Goal: Task Accomplishment & Management: Manage account settings

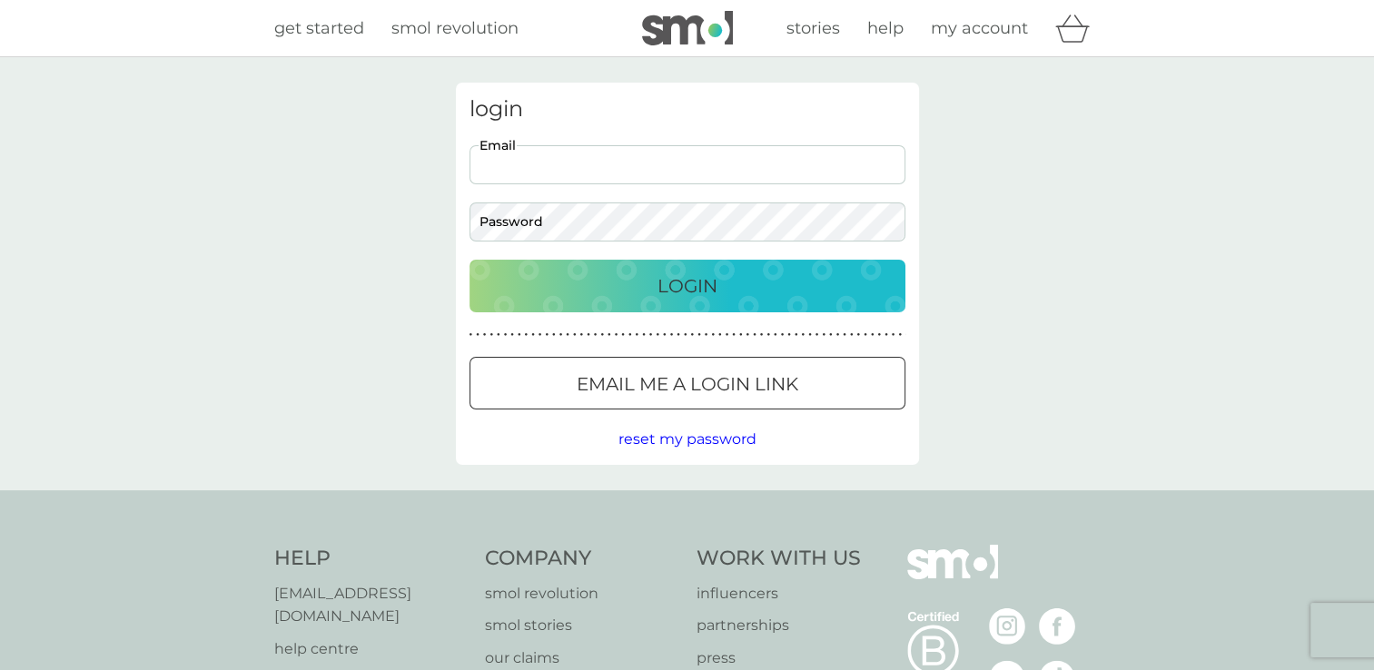
click at [567, 166] on input "Email" at bounding box center [688, 164] width 436 height 39
type input "[EMAIL_ADDRESS][DOMAIN_NAME]"
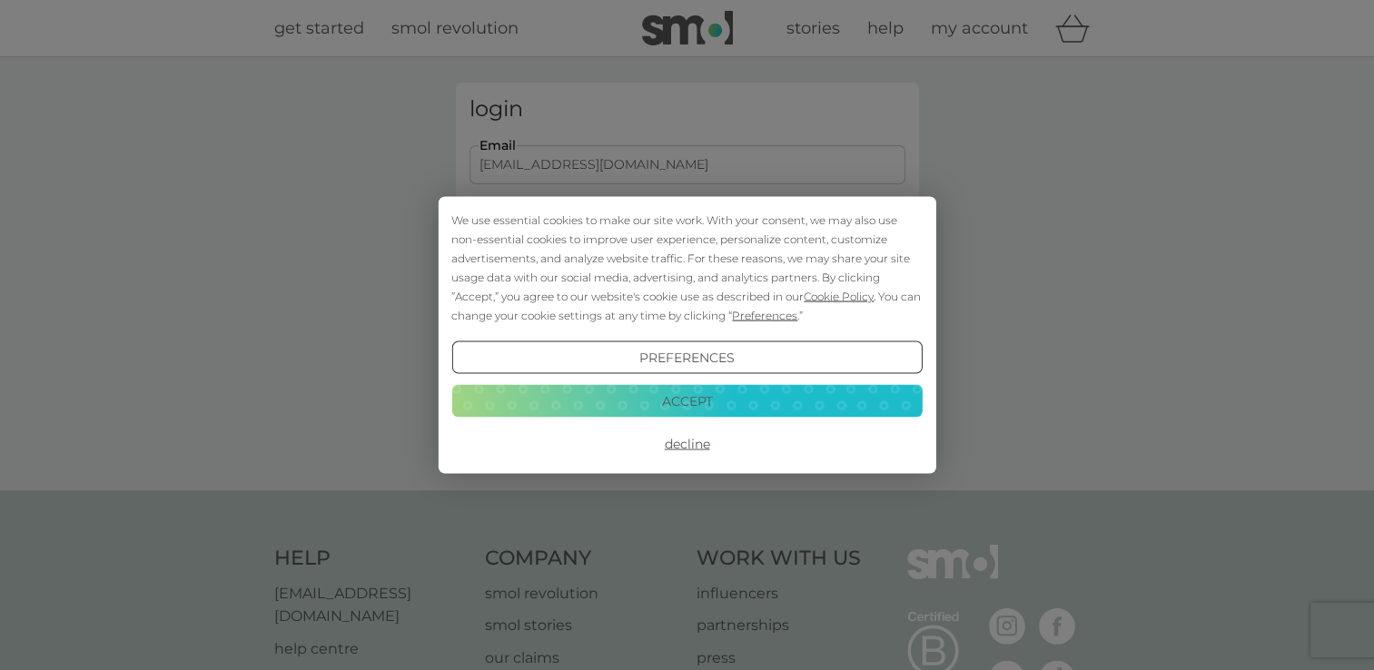
click at [687, 438] on button "Decline" at bounding box center [686, 444] width 471 height 33
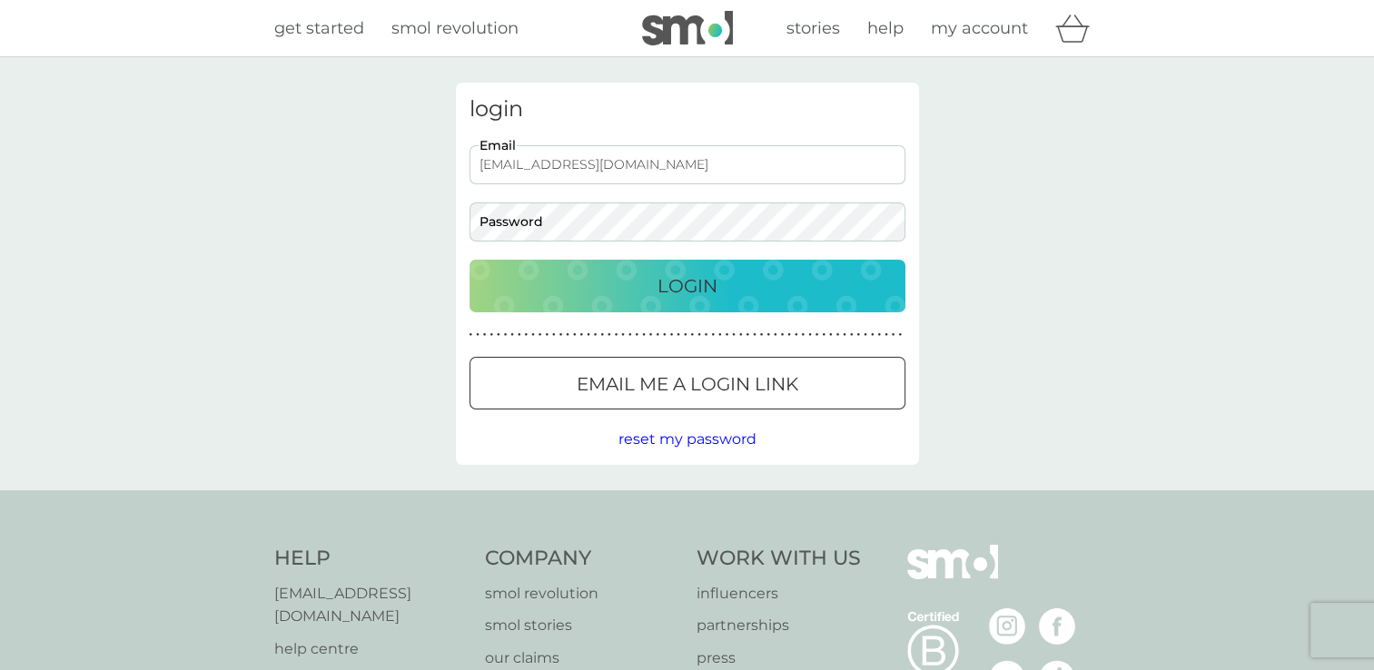
click at [685, 382] on div at bounding box center [687, 384] width 4 height 4
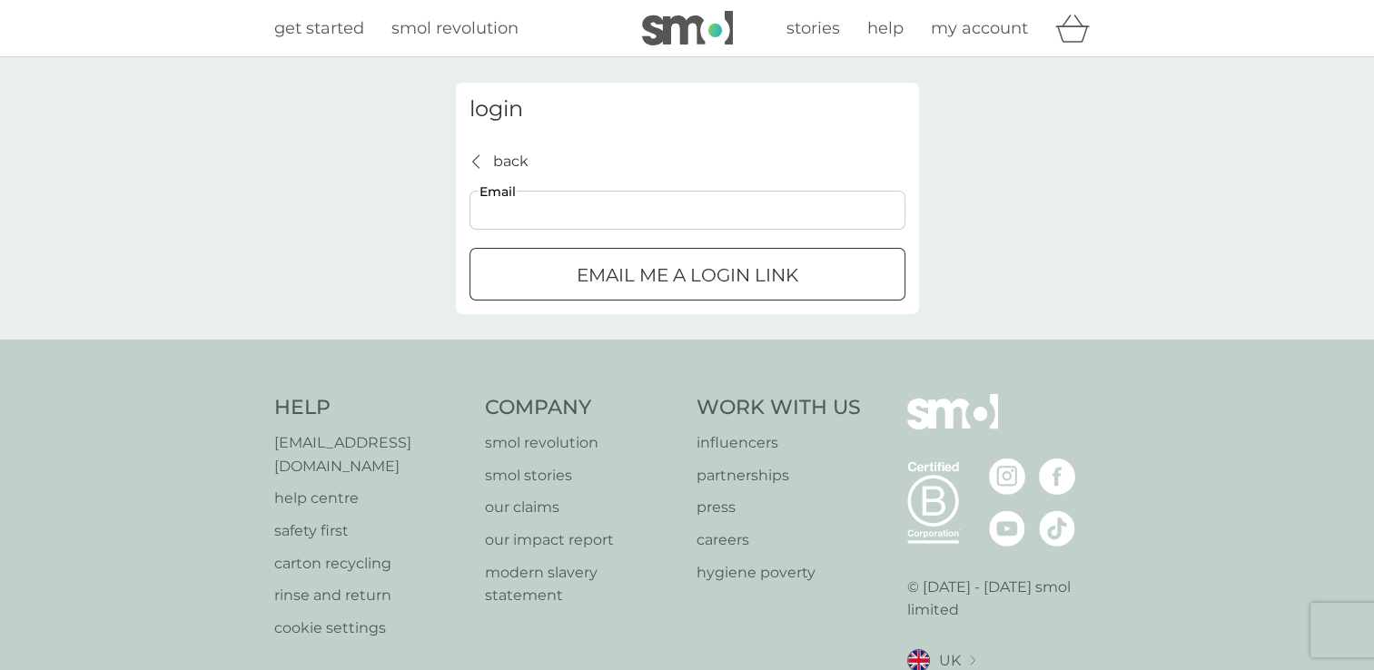
click at [531, 209] on input "Email" at bounding box center [688, 210] width 436 height 39
type input "[EMAIL_ADDRESS][DOMAIN_NAME]"
click at [689, 273] on div "submit" at bounding box center [687, 275] width 4 height 4
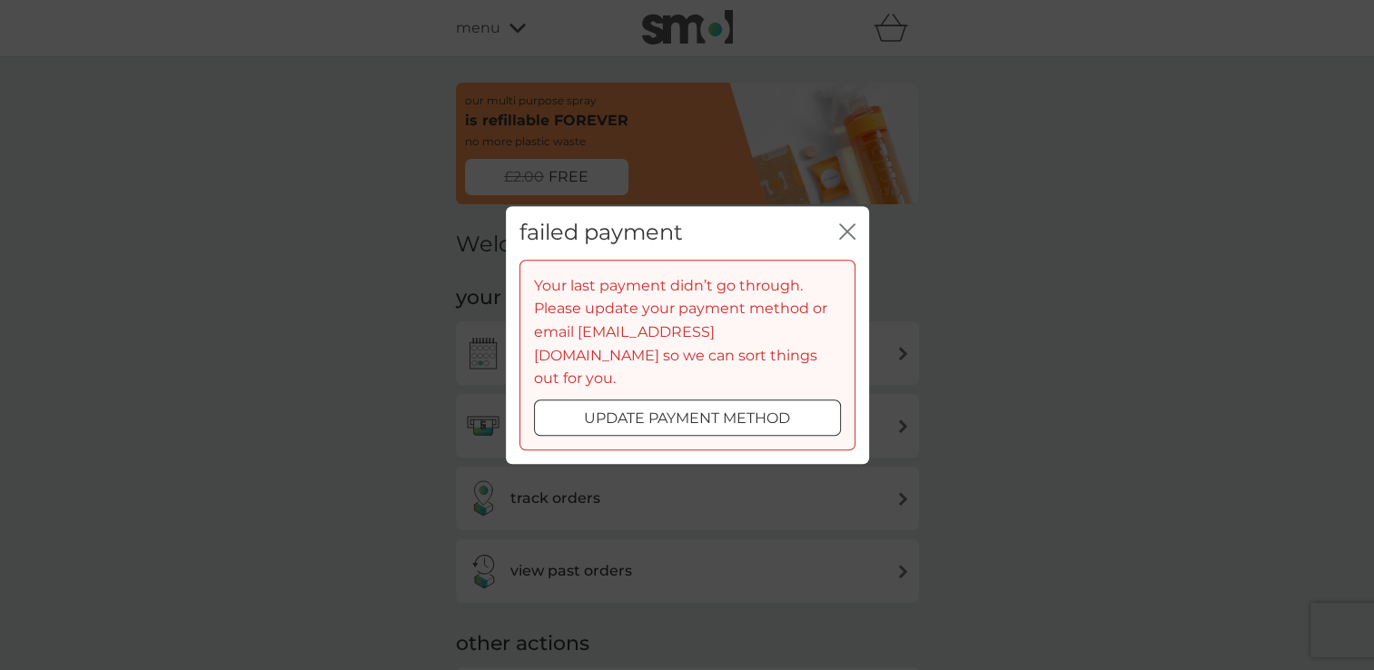
click at [657, 409] on div at bounding box center [687, 418] width 65 height 19
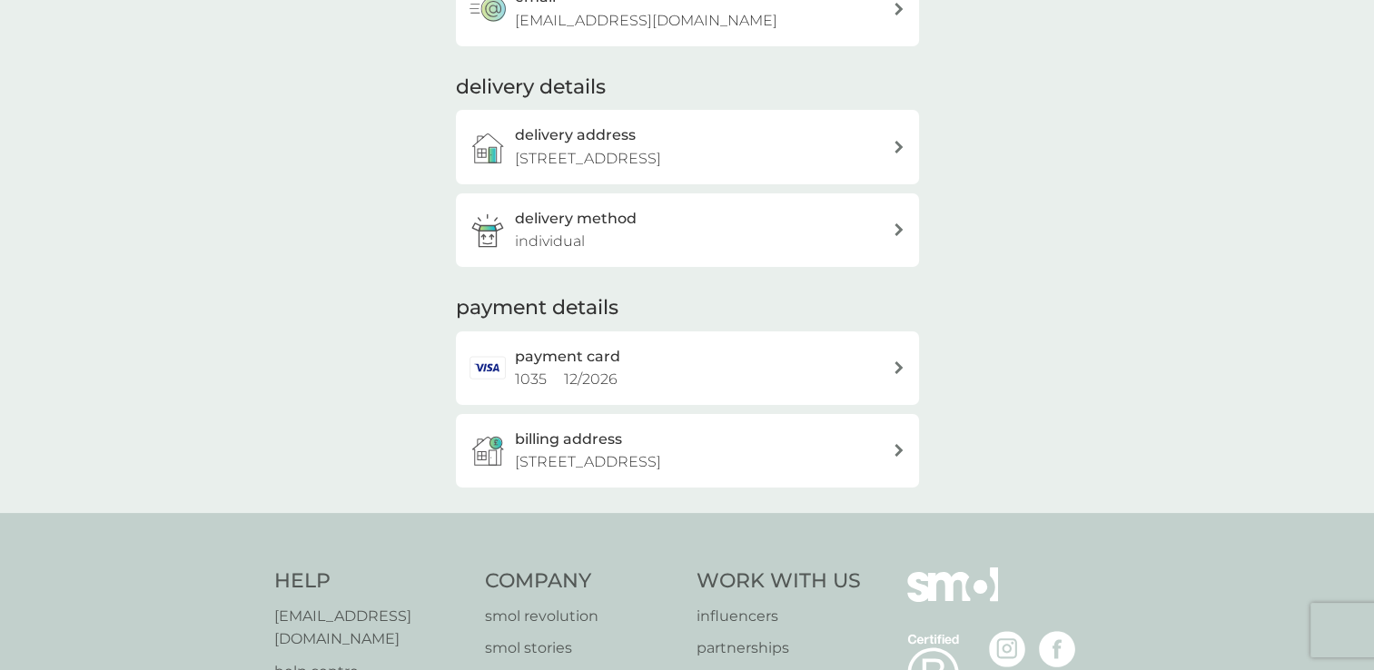
scroll to position [309, 0]
click at [895, 362] on icon at bounding box center [899, 368] width 9 height 13
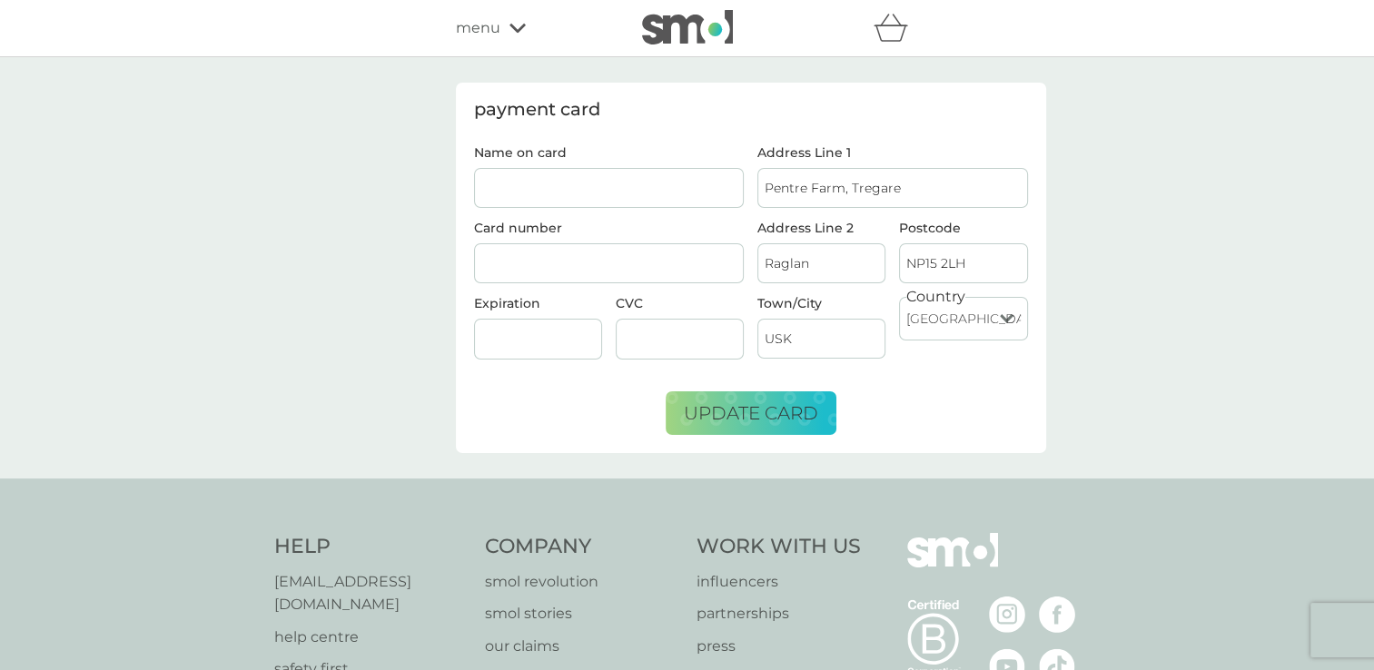
click at [516, 25] on icon at bounding box center [518, 28] width 16 height 11
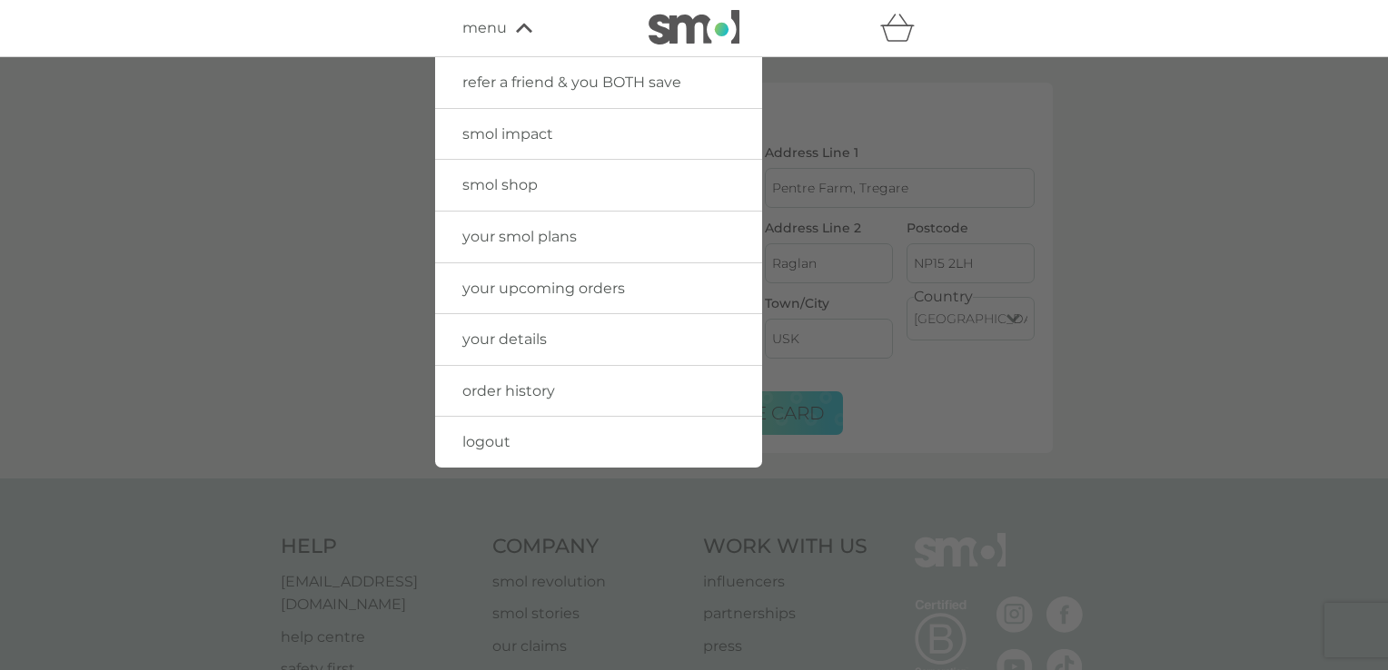
click at [486, 130] on span "smol impact" at bounding box center [507, 133] width 91 height 17
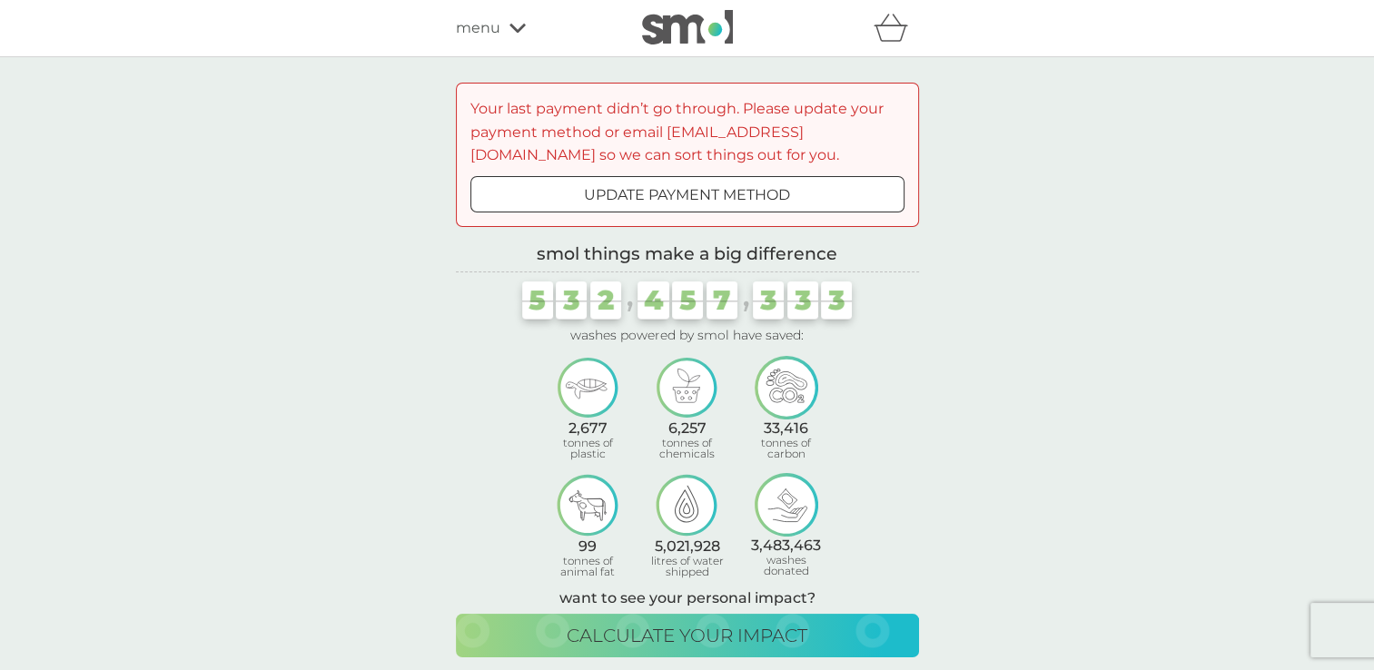
click at [645, 193] on p "update payment method" at bounding box center [687, 195] width 206 height 24
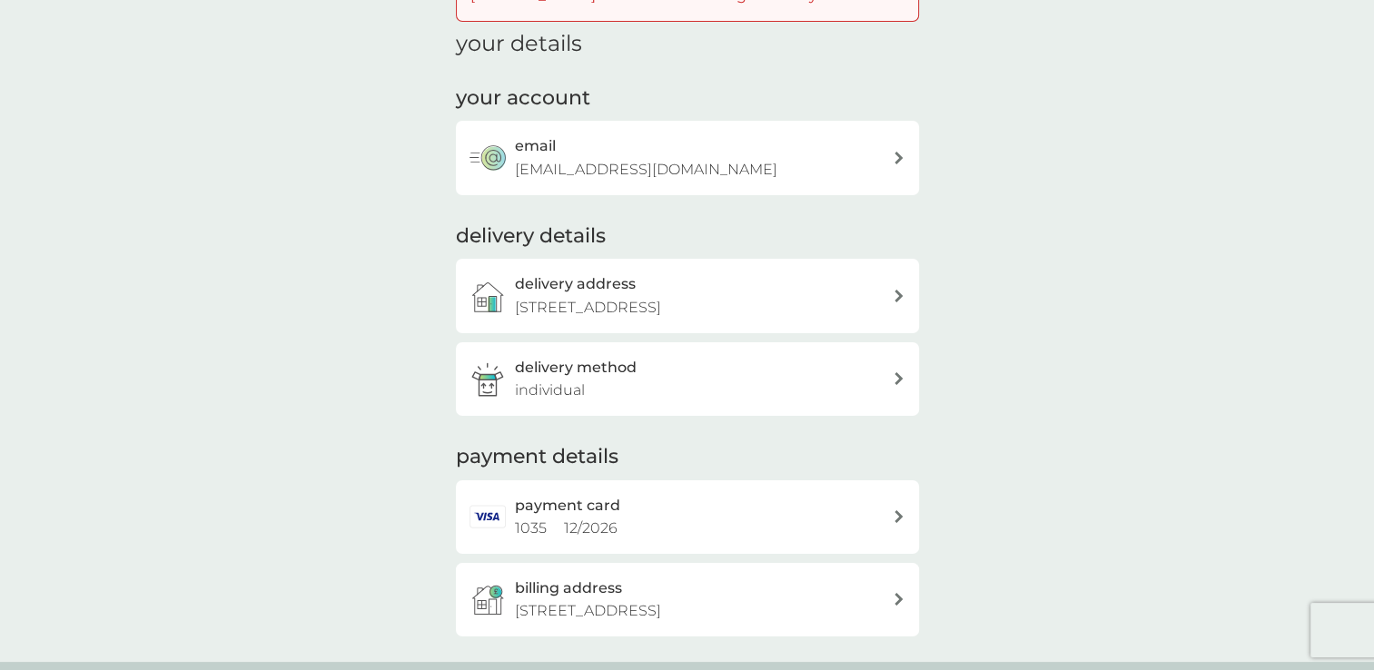
scroll to position [329, 0]
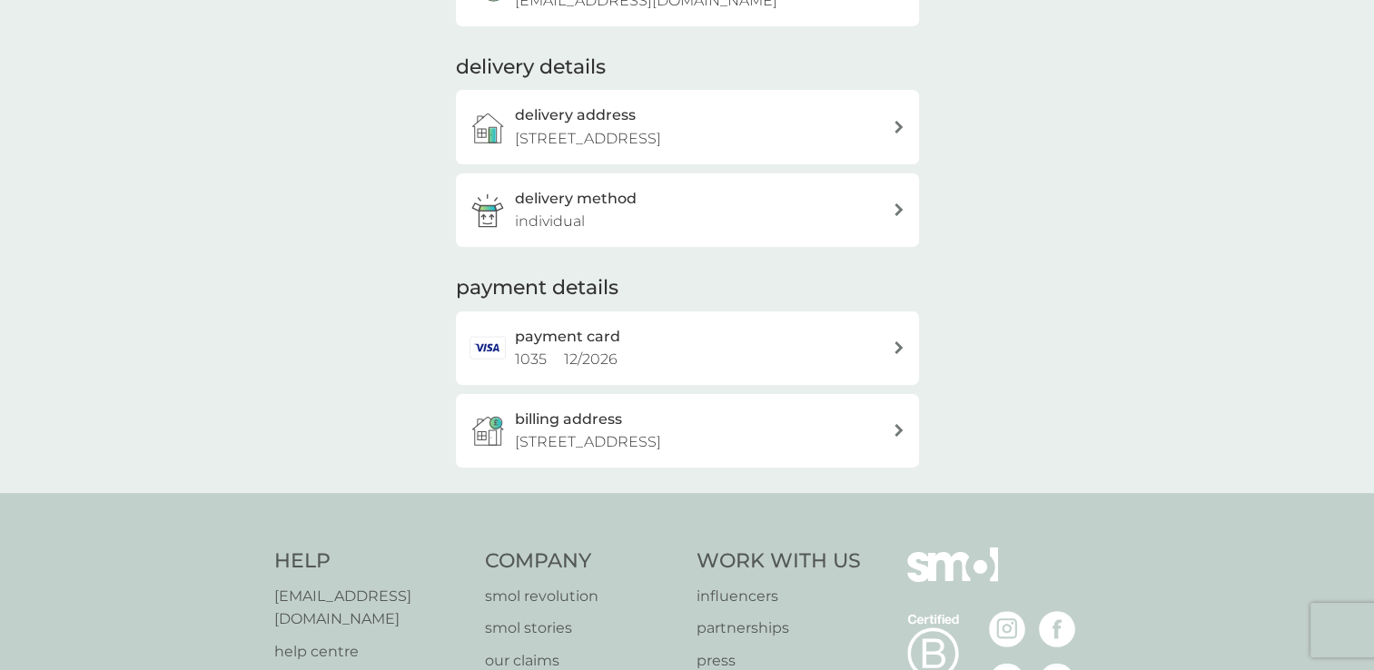
click at [895, 343] on icon at bounding box center [899, 348] width 8 height 13
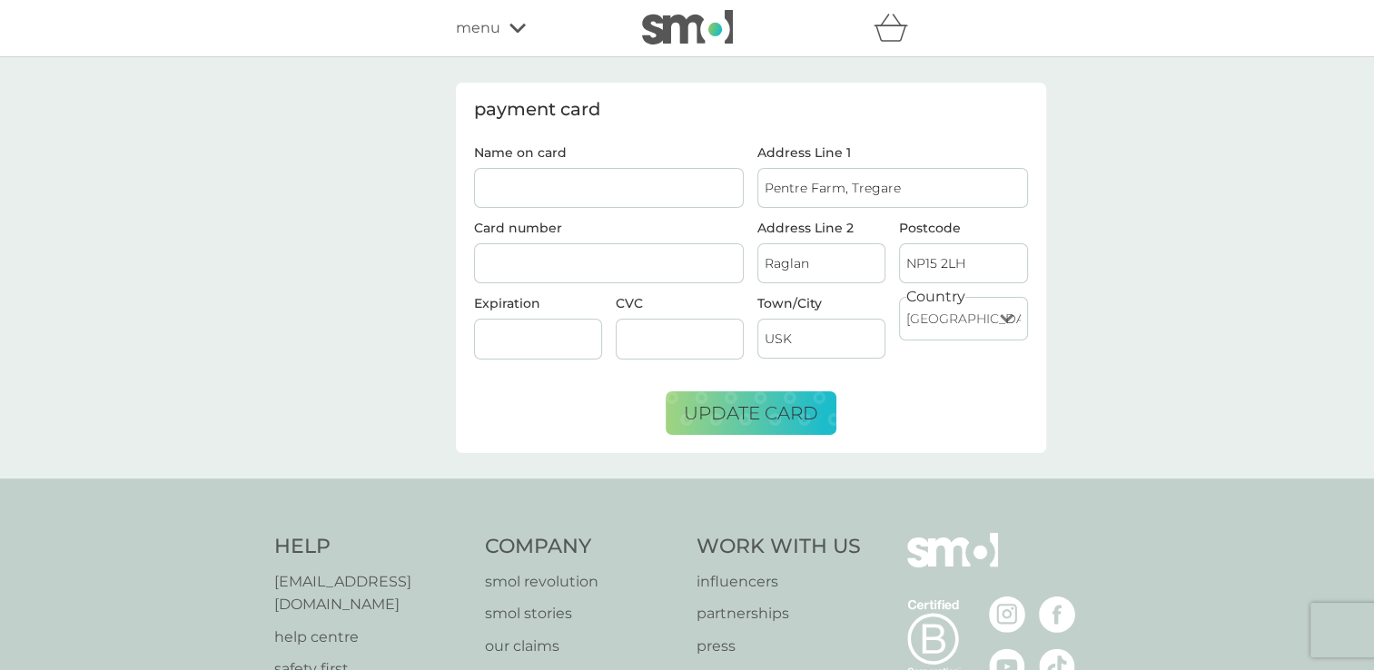
click at [501, 191] on input "Name on card" at bounding box center [609, 188] width 271 height 40
click at [495, 187] on input "Name on card" at bounding box center [609, 188] width 271 height 40
type input "[PERSON_NAME]"
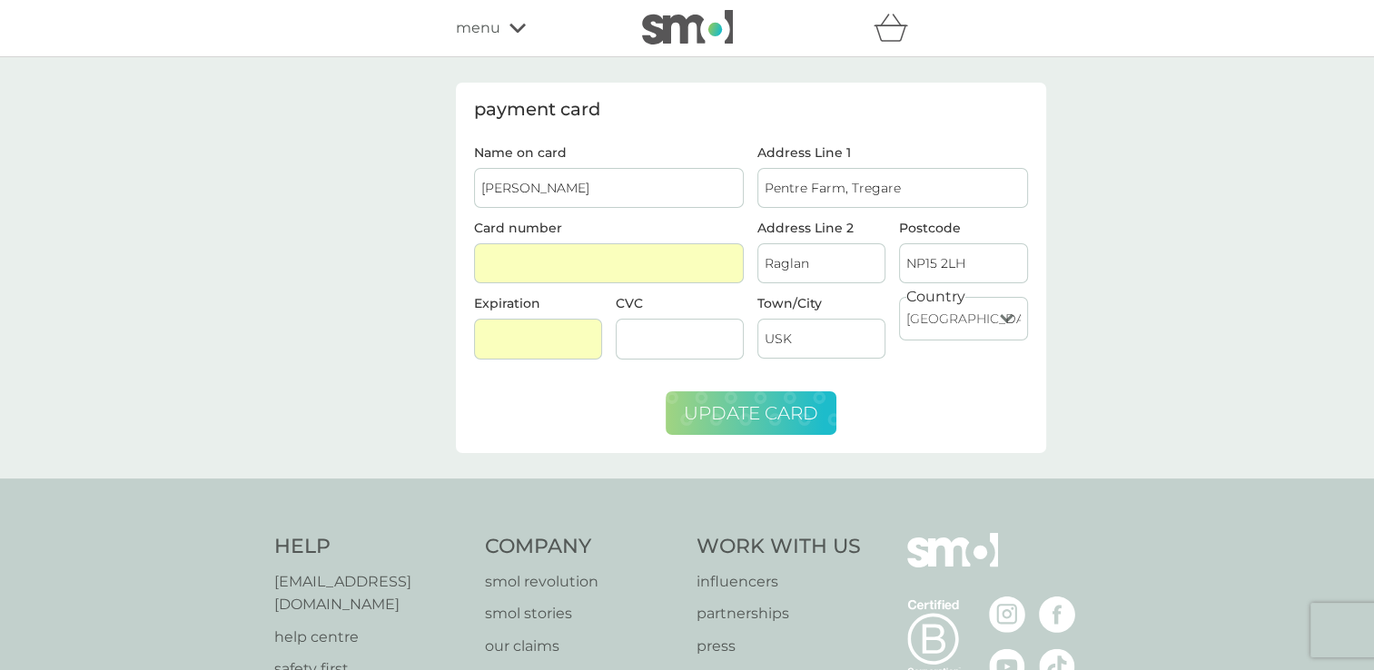
click at [763, 402] on span "update card" at bounding box center [751, 413] width 134 height 22
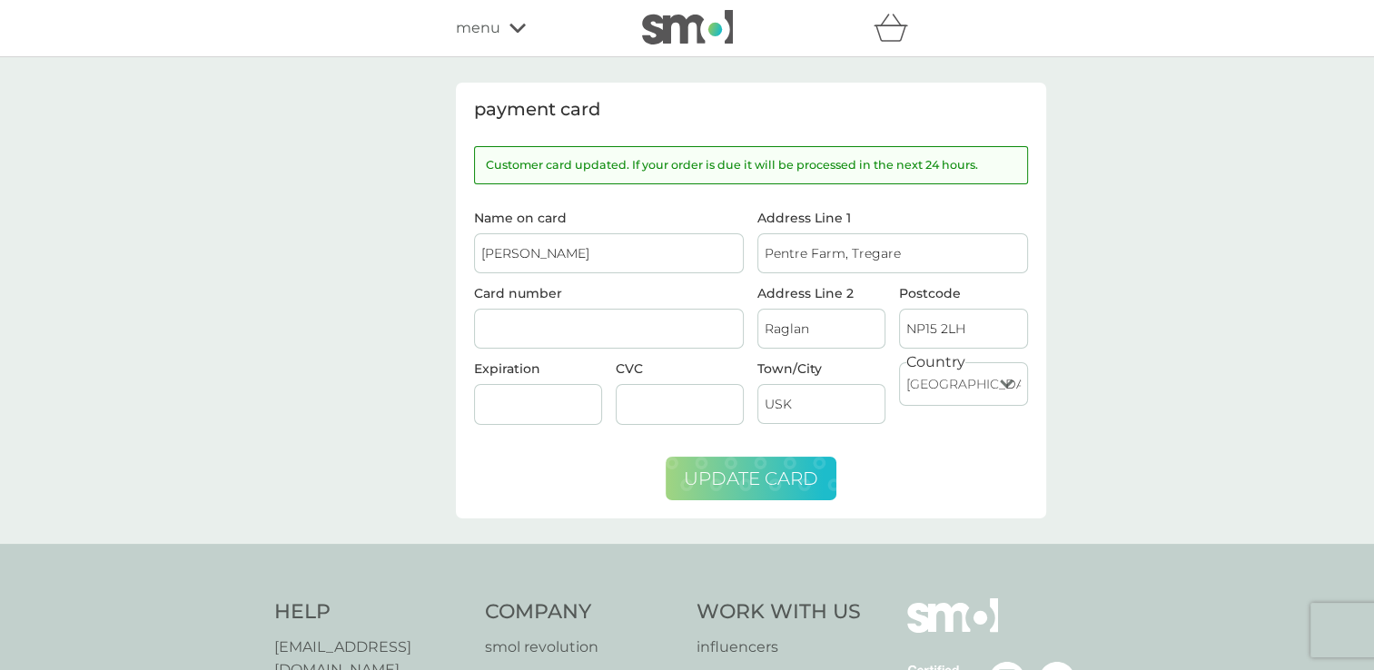
click at [672, 26] on img at bounding box center [687, 27] width 91 height 35
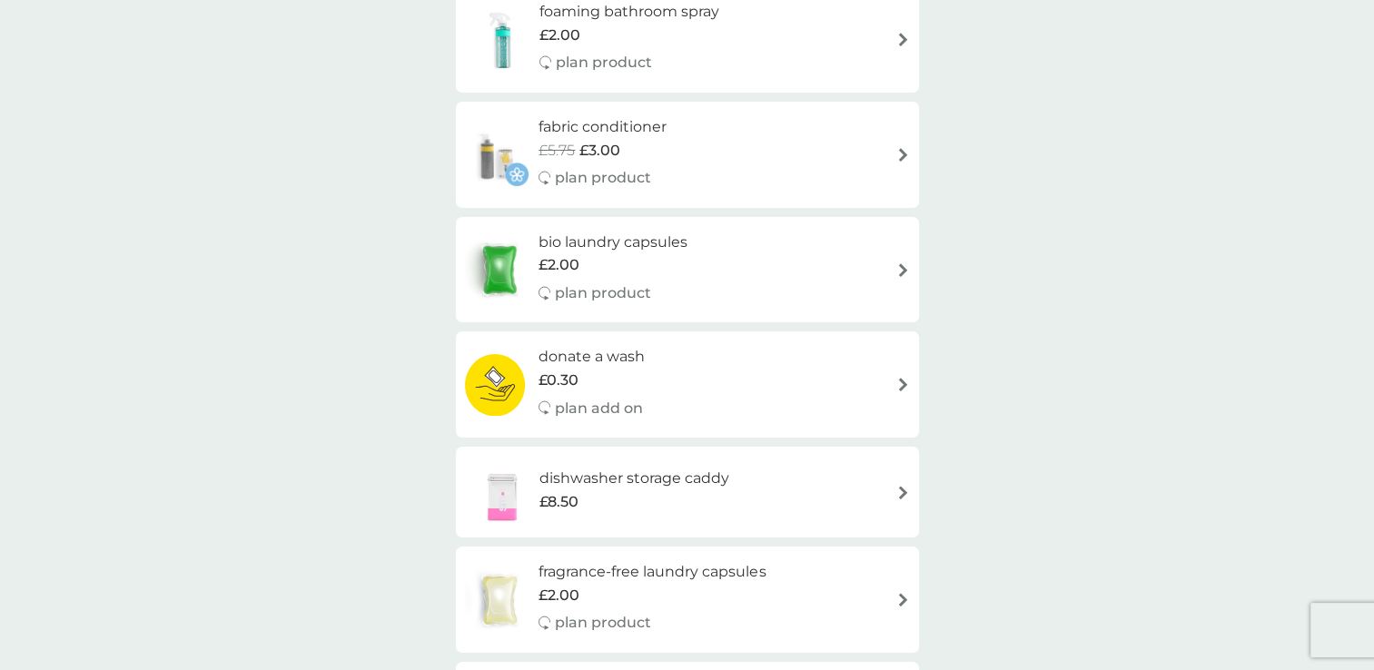
scroll to position [1410, 0]
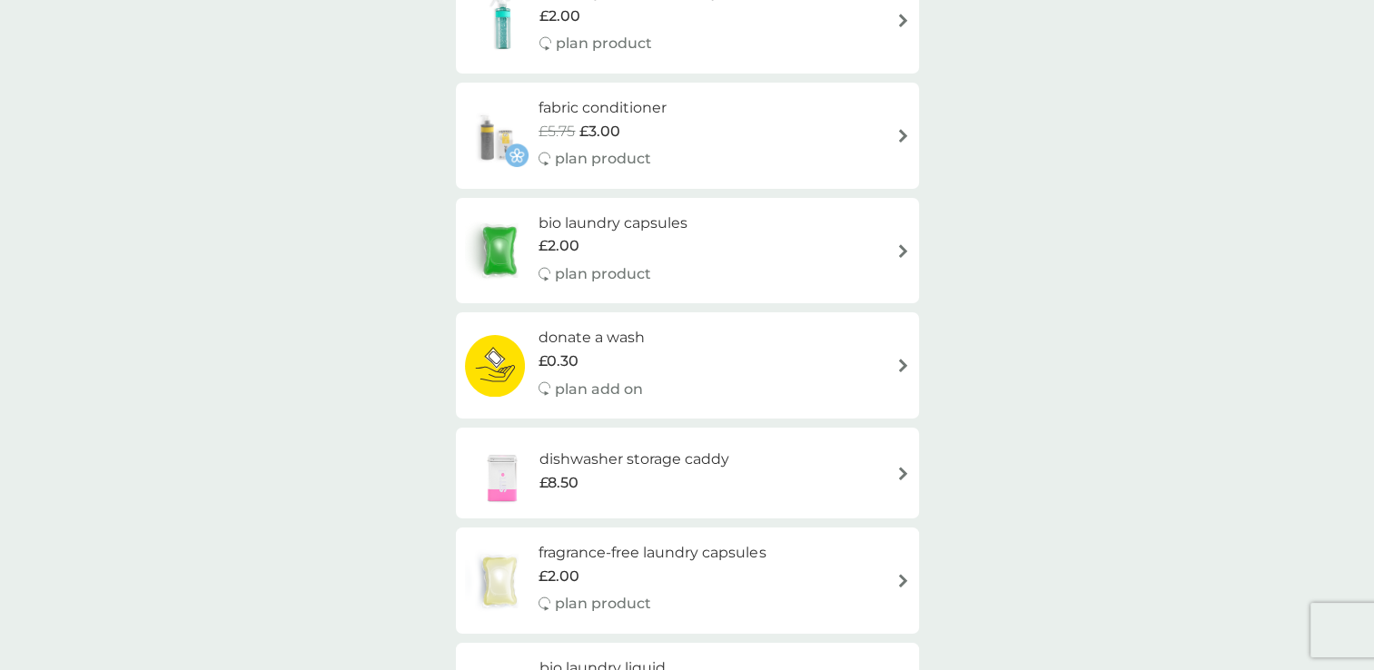
click at [580, 221] on h6 "bio laundry capsules" at bounding box center [613, 224] width 149 height 24
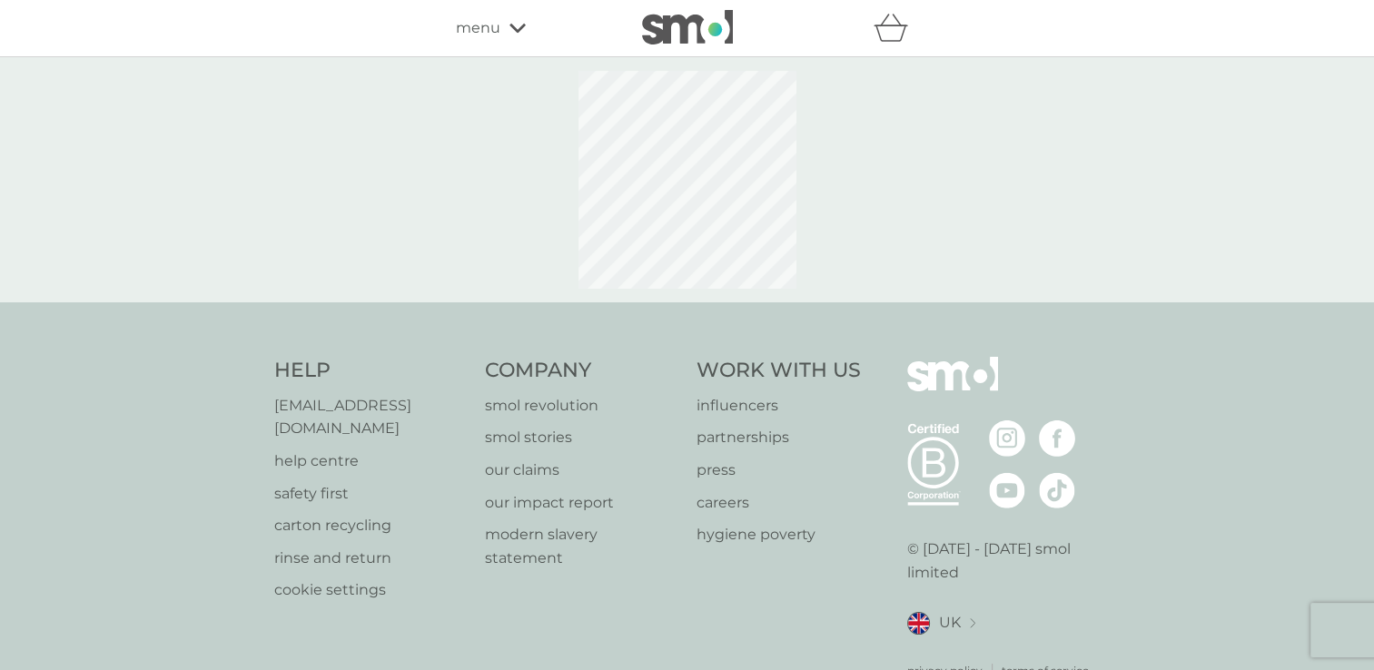
select select "42"
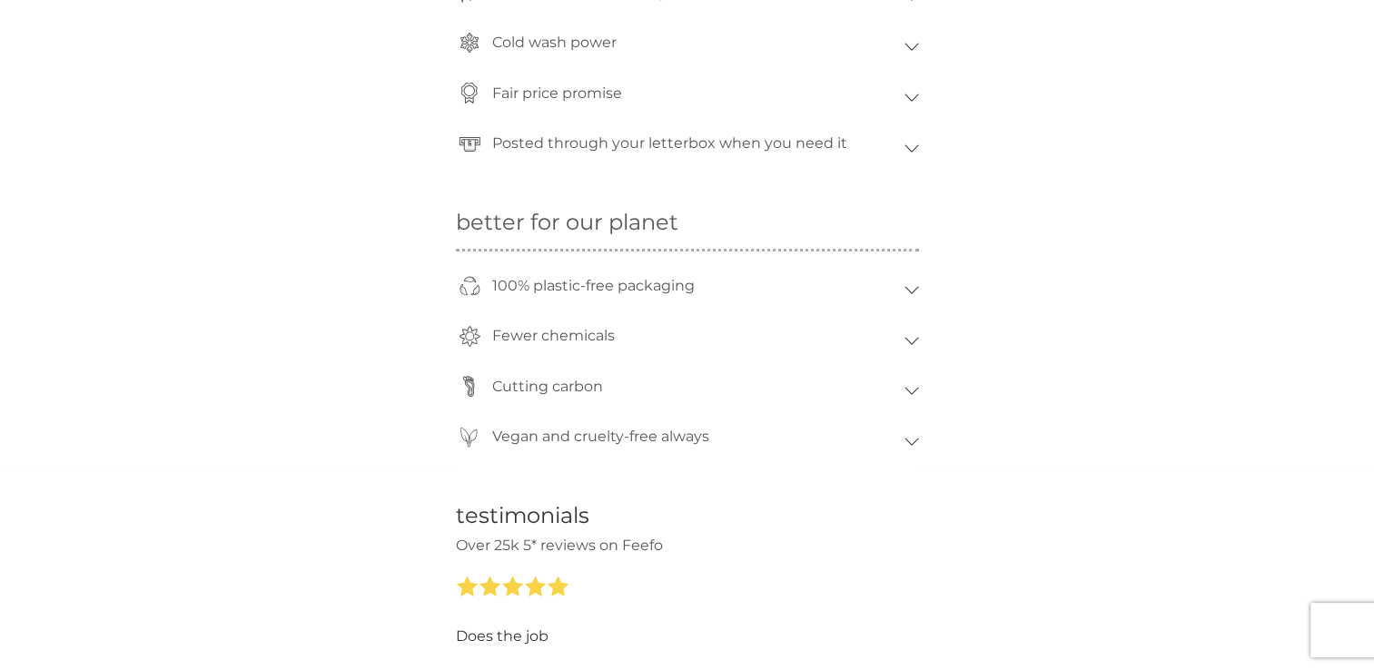
scroll to position [1504, 0]
click at [907, 288] on icon at bounding box center [912, 292] width 15 height 8
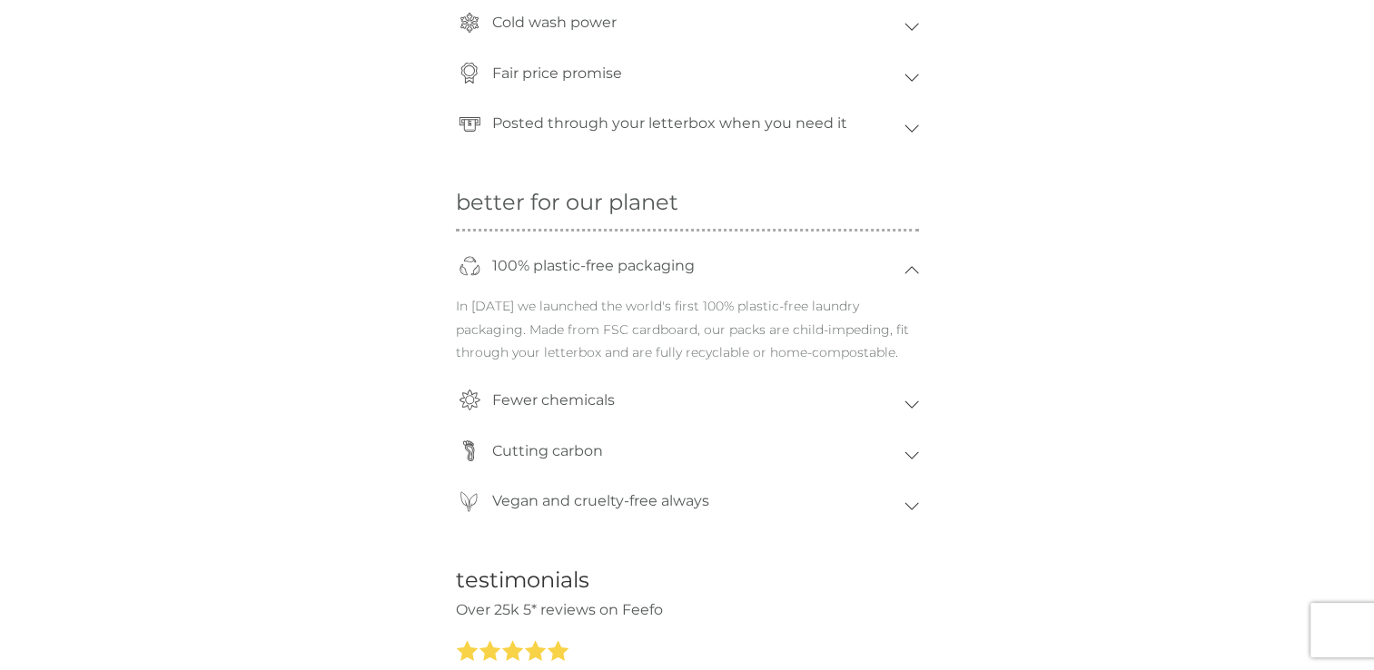
scroll to position [1635, 0]
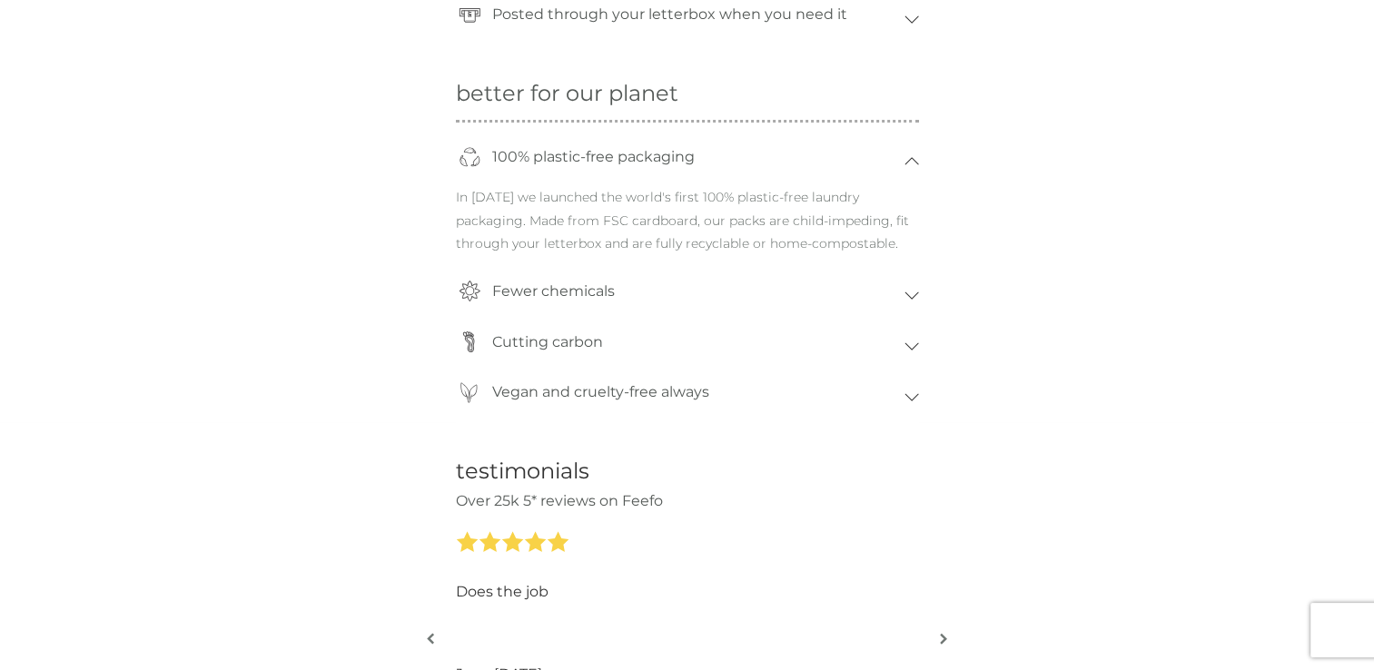
click at [909, 289] on div "Fewer chemicals" at bounding box center [687, 296] width 463 height 51
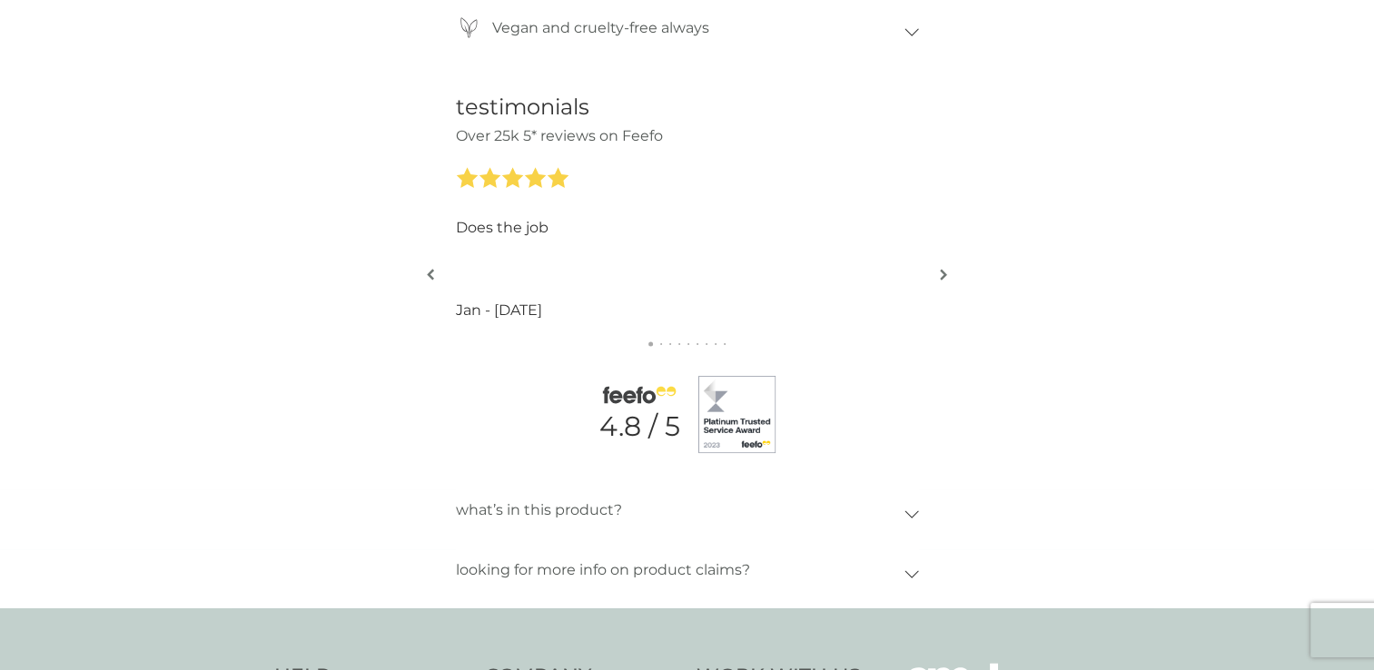
scroll to position [2085, 0]
click at [908, 505] on div "what’s in this product?" at bounding box center [687, 514] width 463 height 51
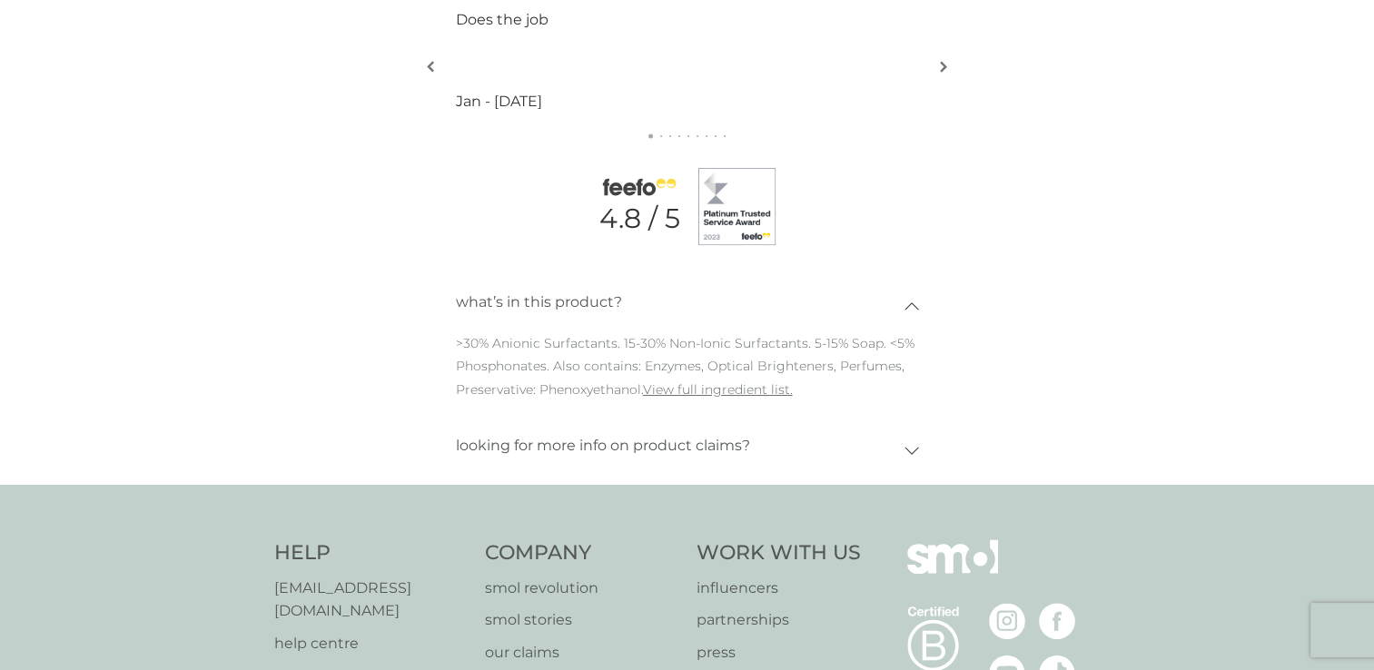
scroll to position [2293, 0]
click at [909, 446] on icon at bounding box center [912, 450] width 15 height 8
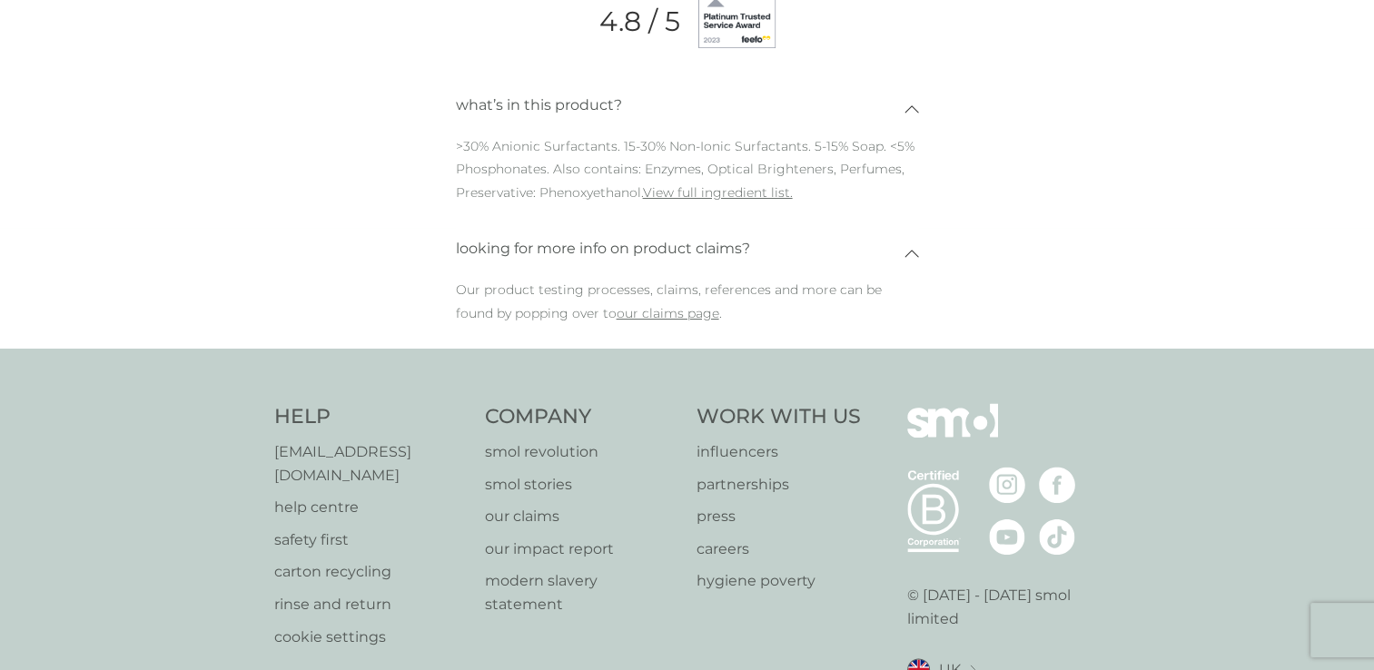
scroll to position [2489, 0]
click at [631, 311] on link "our claims page" at bounding box center [668, 313] width 103 height 16
